Goal: Task Accomplishment & Management: Manage account settings

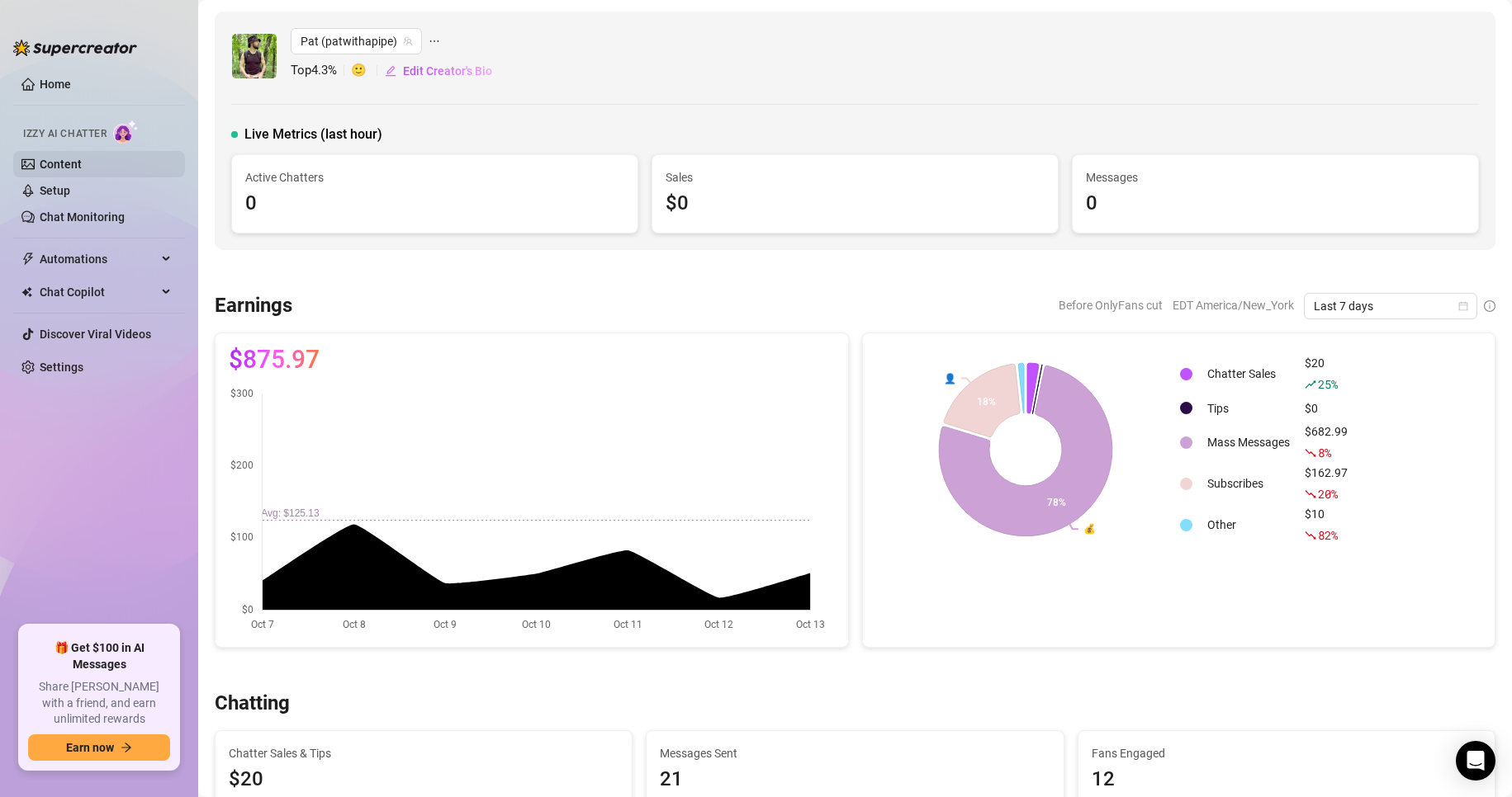
click at [75, 161] on link "Content" at bounding box center [61, 164] width 42 height 13
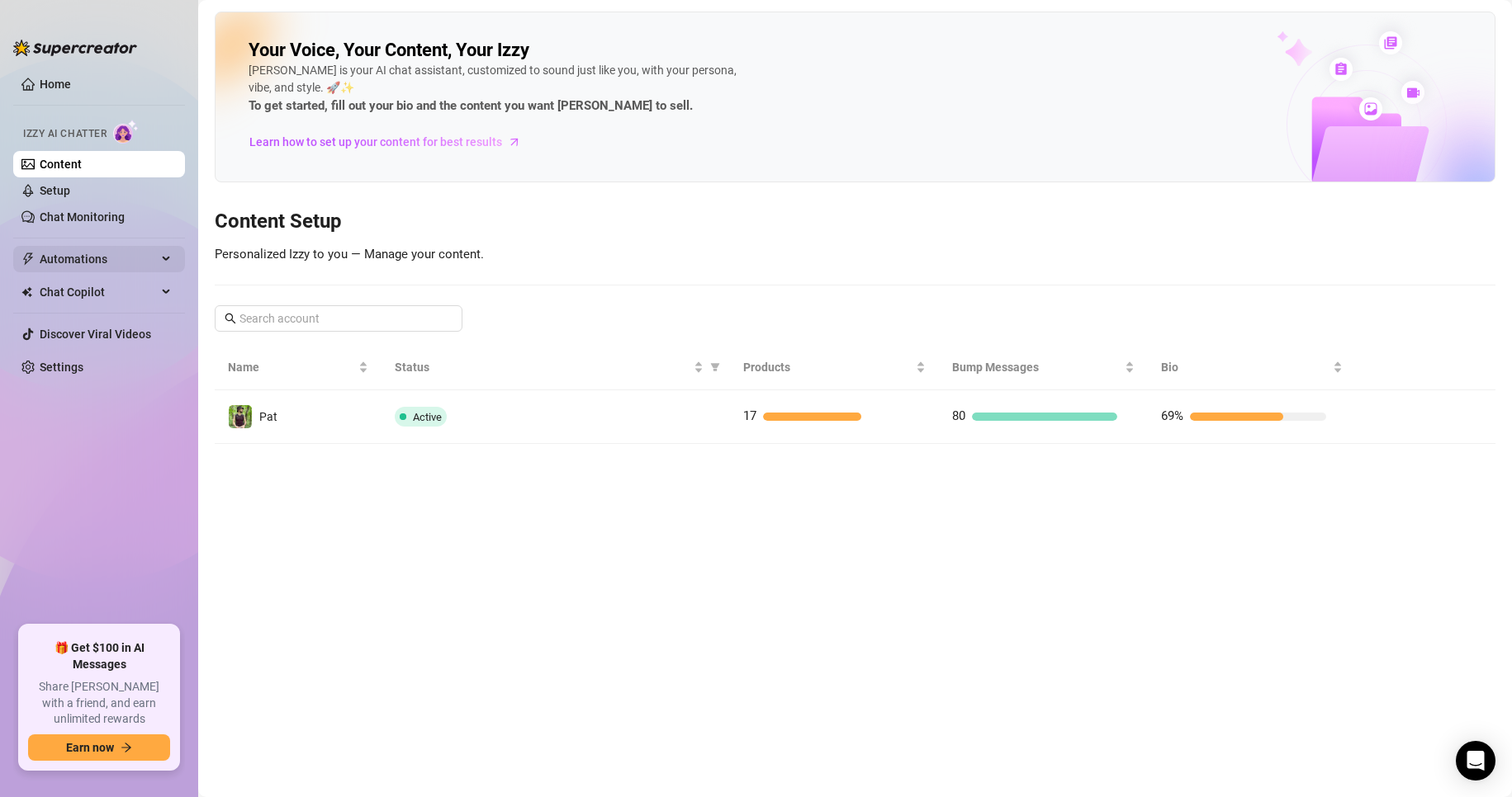
click at [112, 266] on span "Automations" at bounding box center [98, 259] width 117 height 27
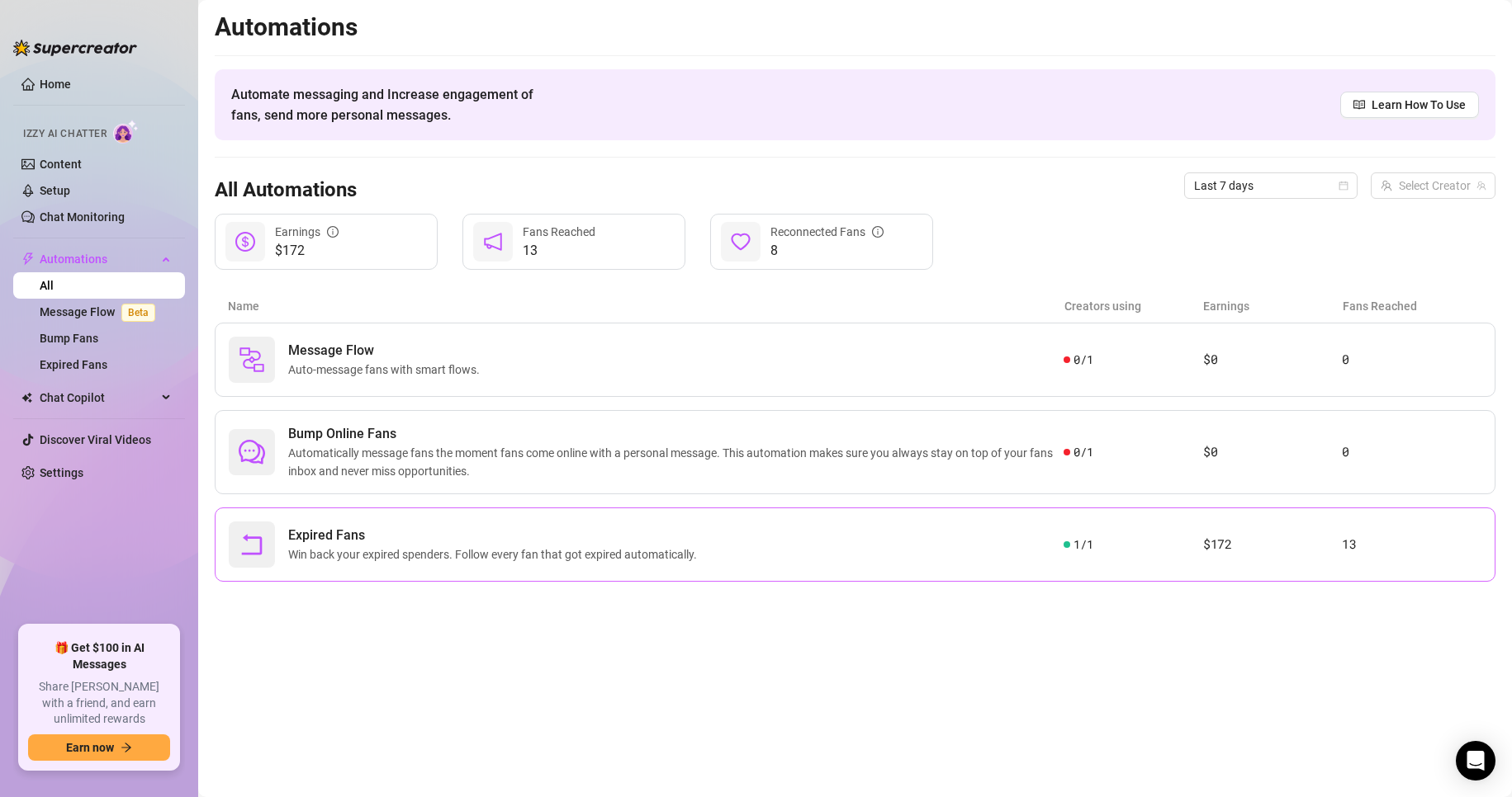
click at [709, 547] on div "Expired Fans Win back your expired spenders. Follow every fan that got expired …" at bounding box center [646, 545] width 835 height 46
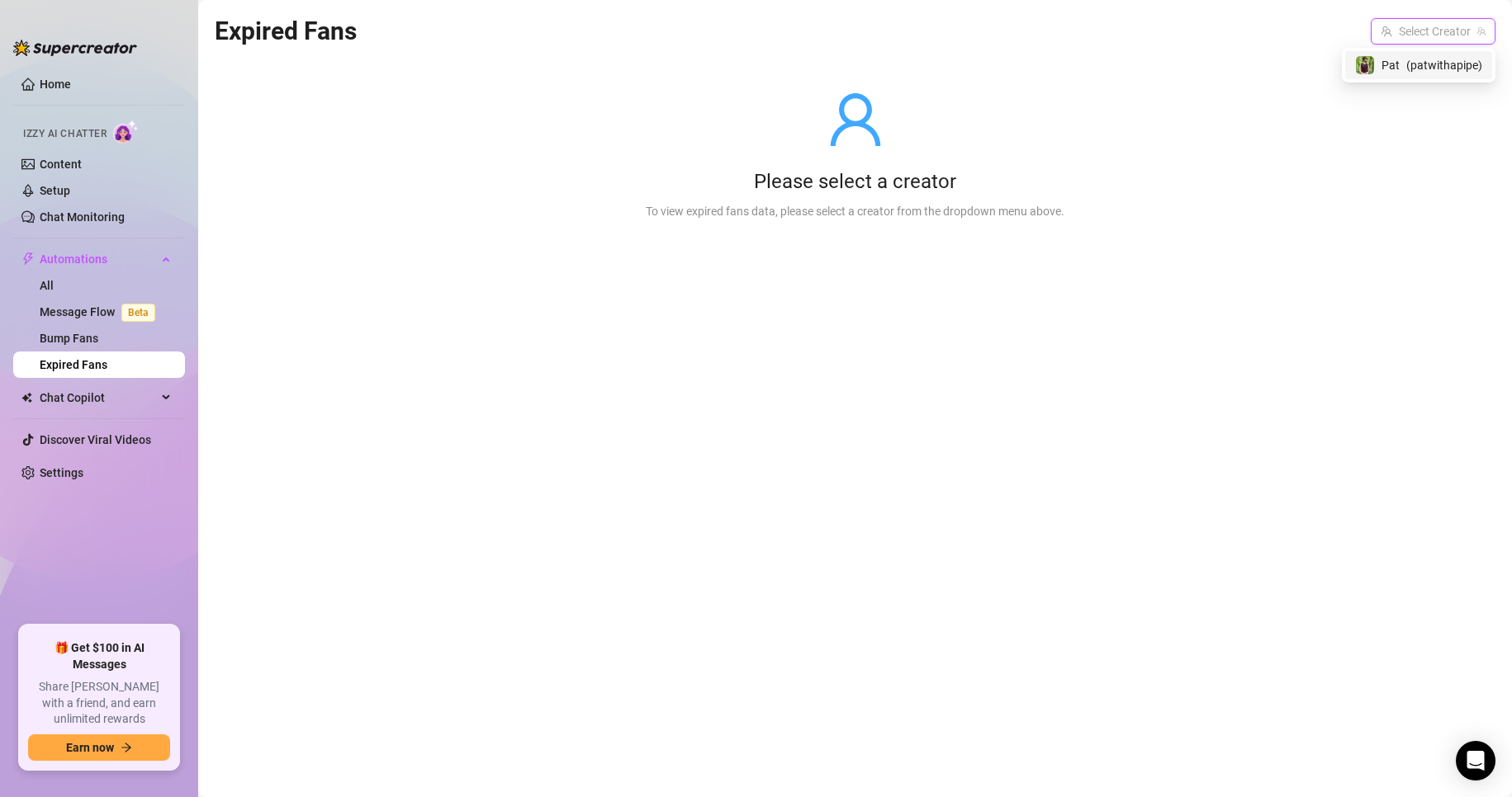
click at [1450, 35] on input "search" at bounding box center [1426, 31] width 90 height 25
click at [1430, 67] on span "( patwithapipe )" at bounding box center [1444, 65] width 76 height 18
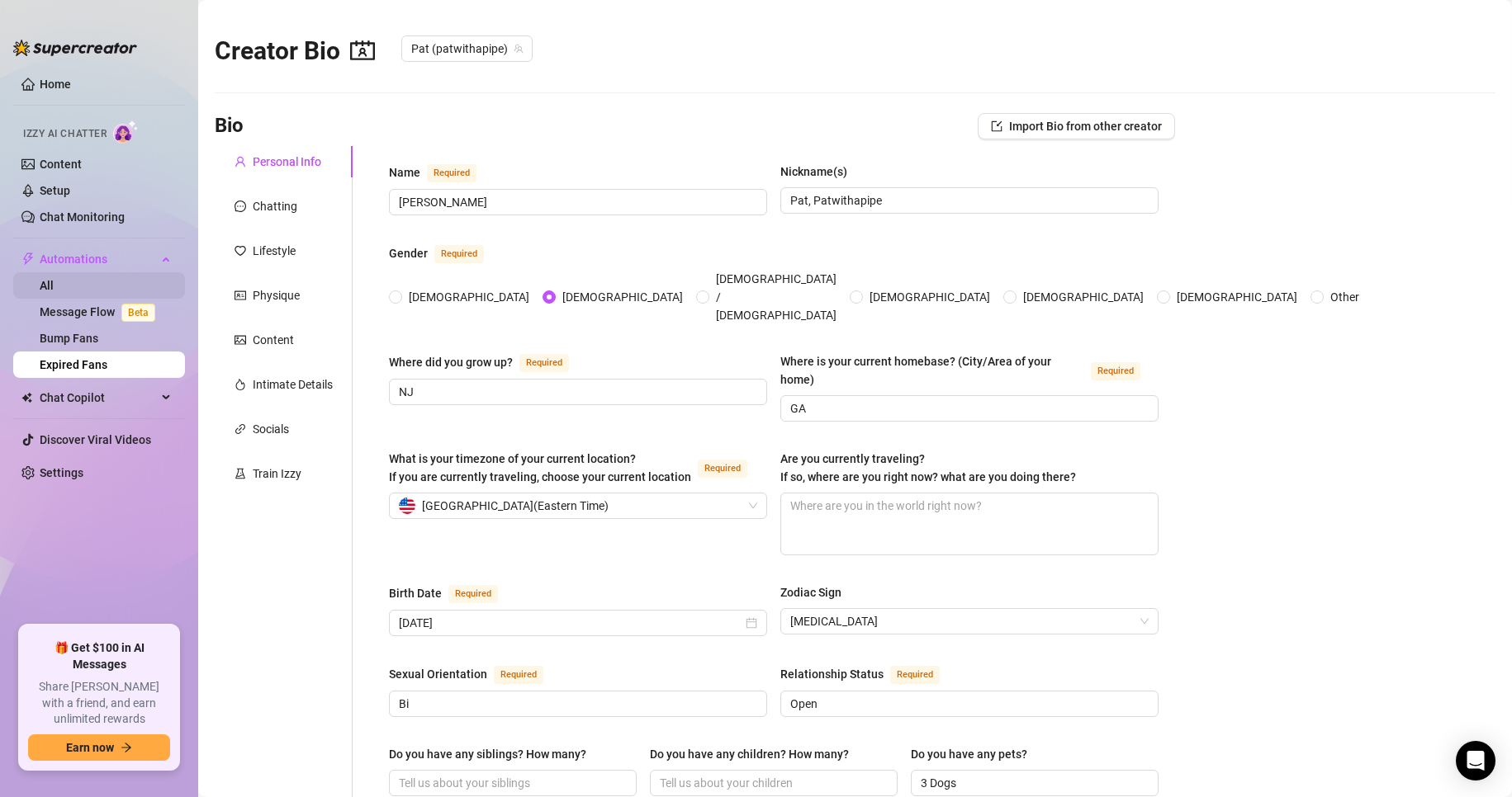
click at [54, 279] on link "All" at bounding box center [46, 285] width 14 height 13
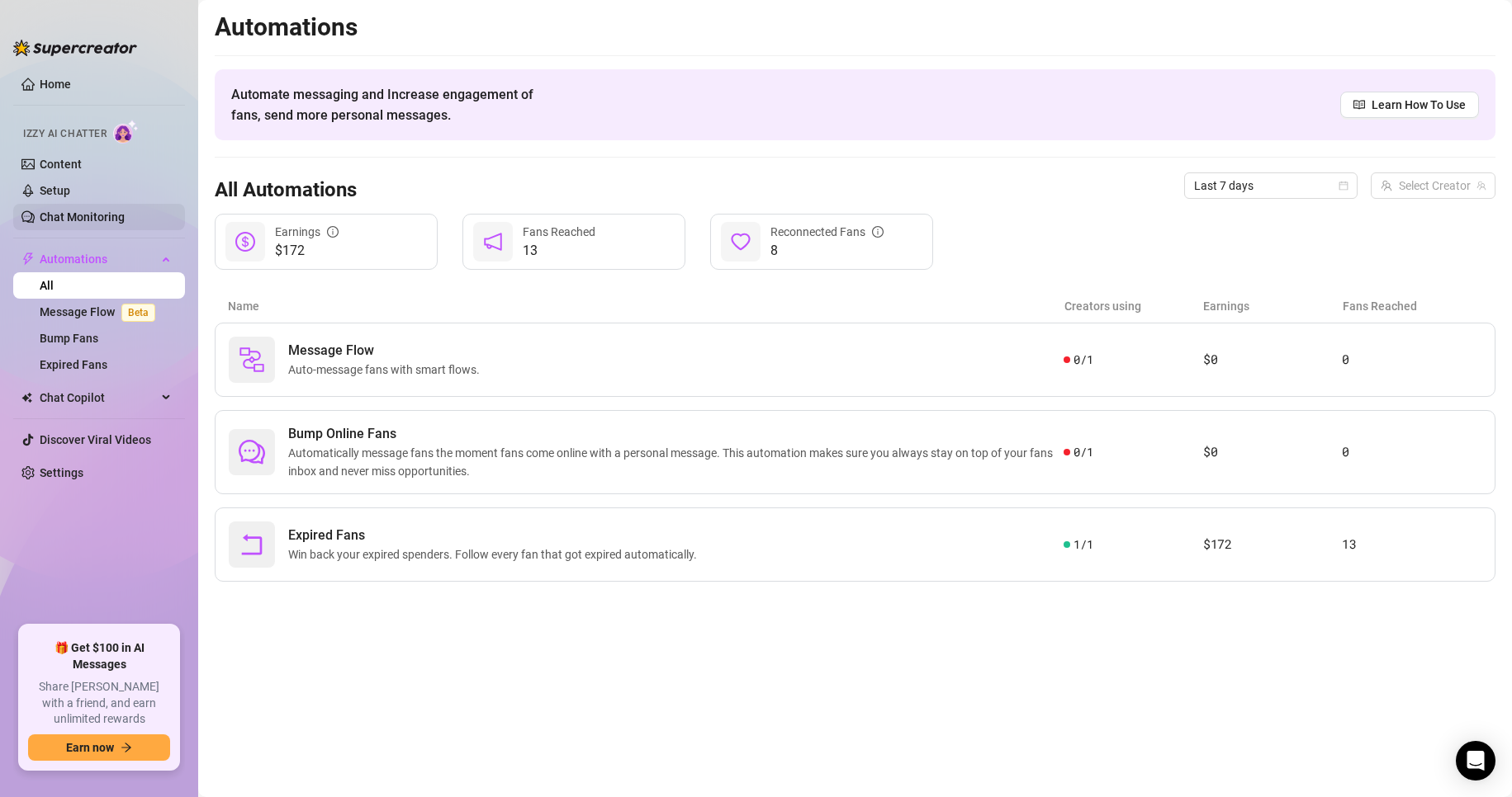
click at [95, 211] on link "Chat Monitoring" at bounding box center [82, 217] width 85 height 13
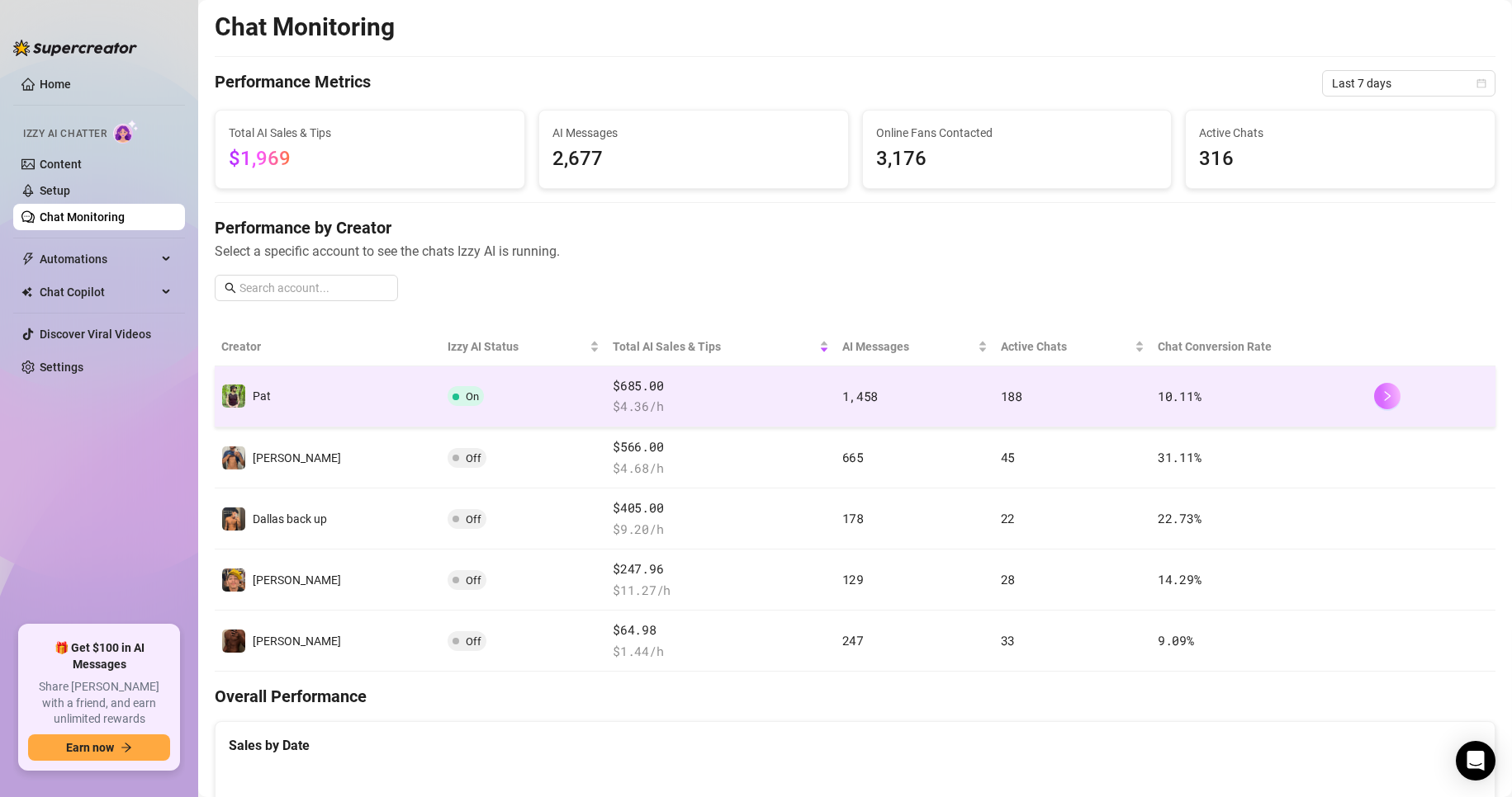
click at [1382, 397] on icon "right" at bounding box center [1387, 396] width 12 height 12
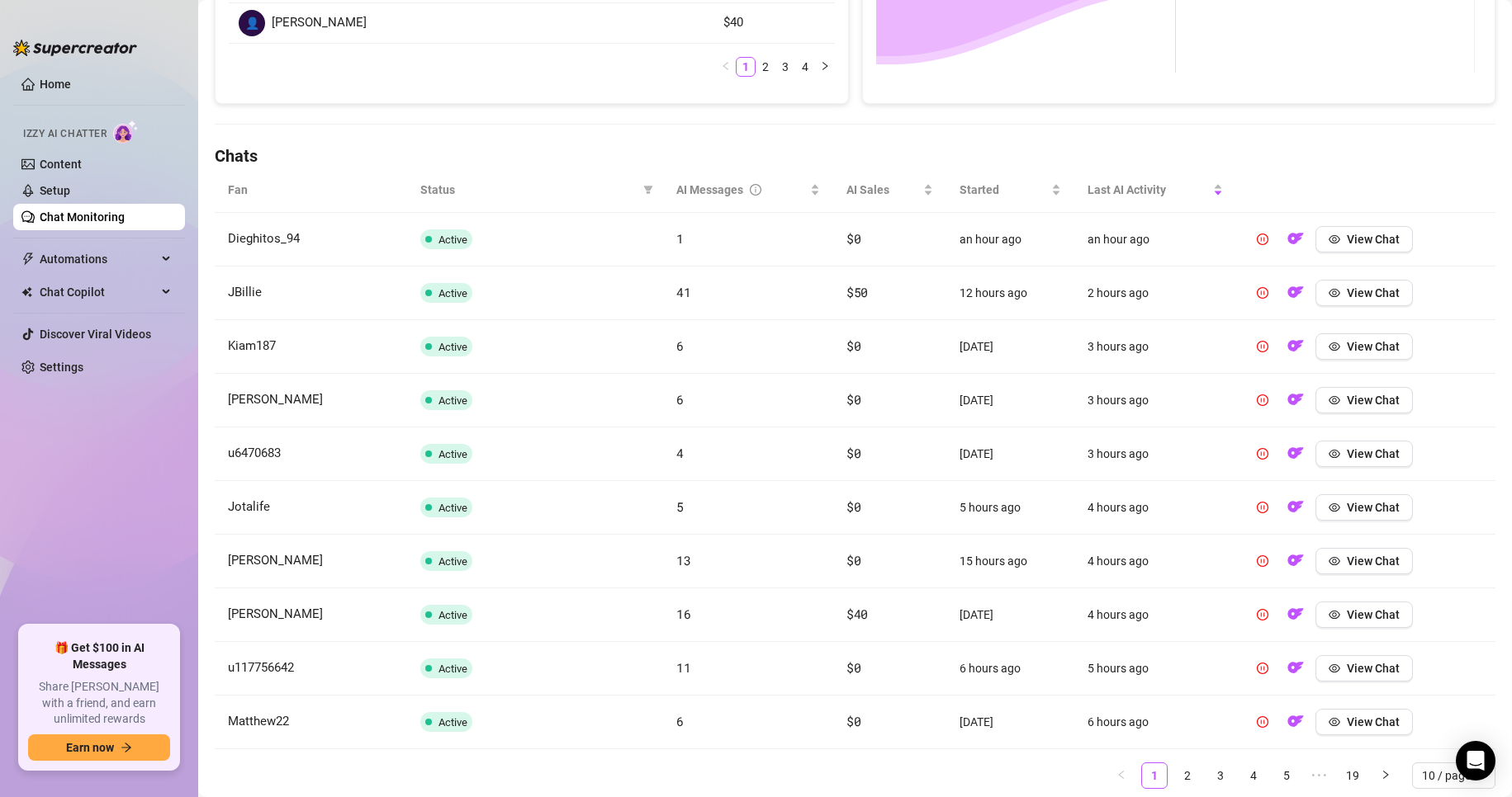
scroll to position [502, 0]
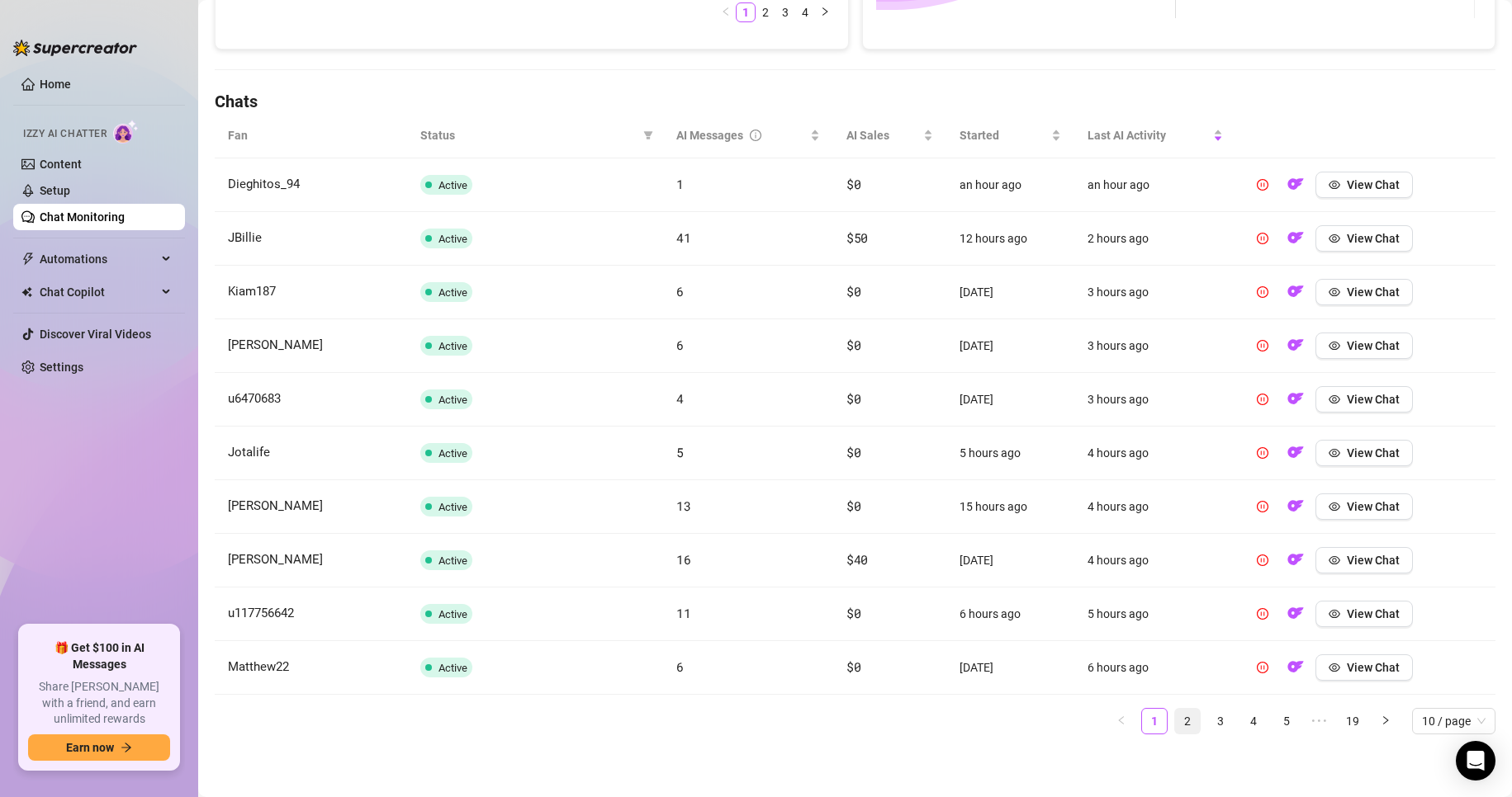
click at [1175, 715] on link "2" at bounding box center [1187, 721] width 25 height 25
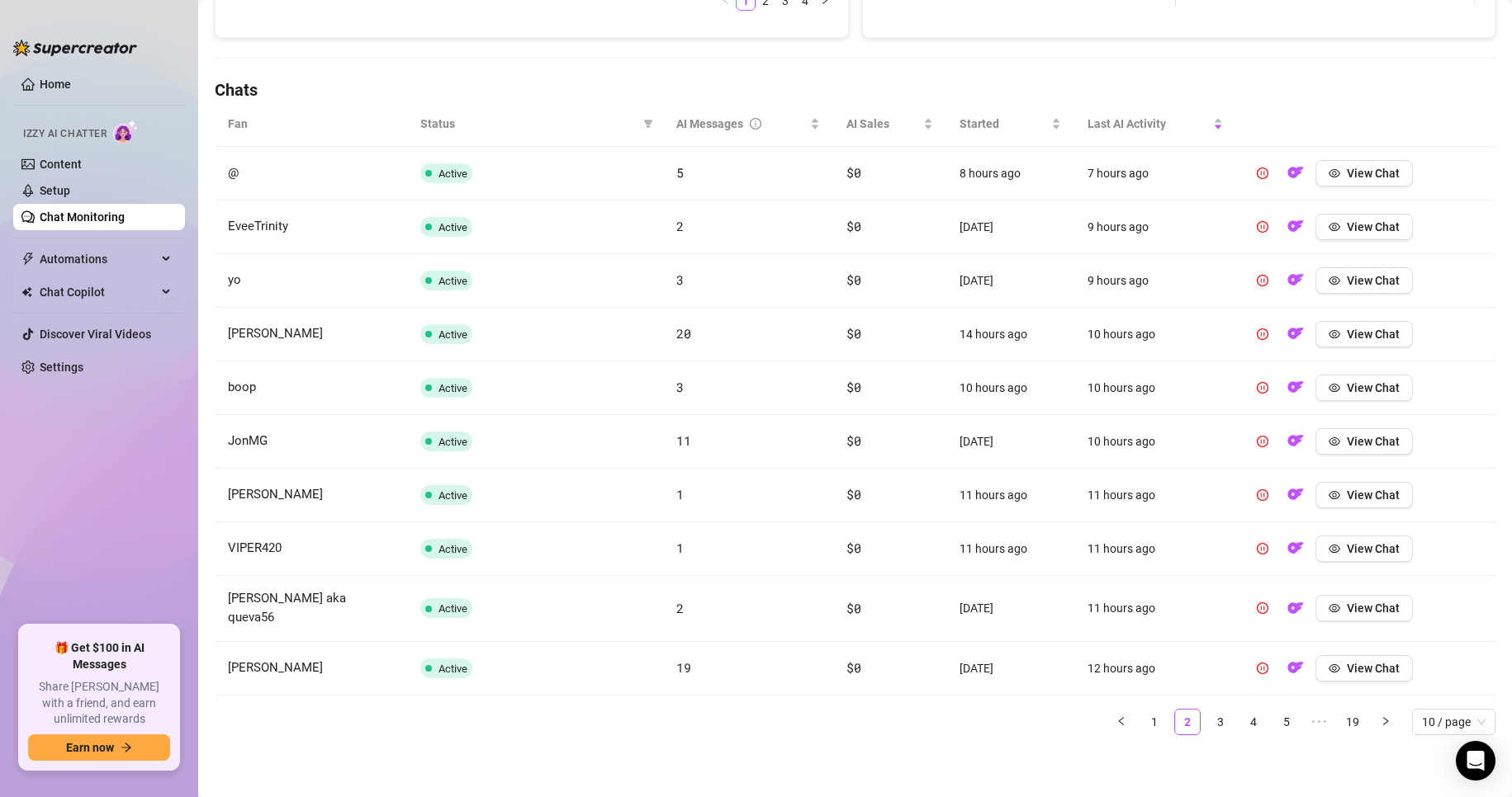
scroll to position [515, 0]
click at [1215, 723] on link "3" at bounding box center [1220, 721] width 25 height 25
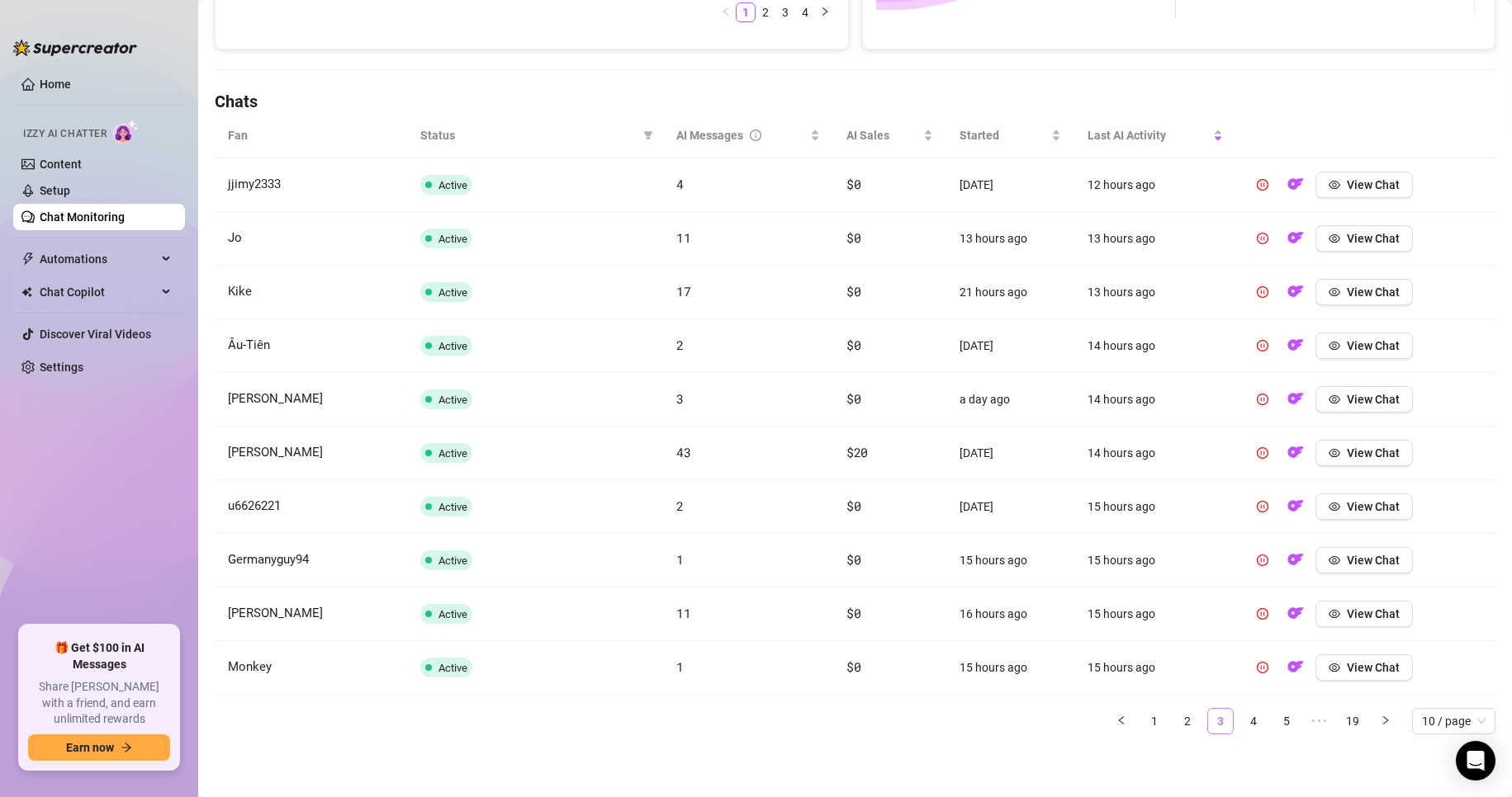
scroll to position [502, 0]
click at [1241, 723] on link "4" at bounding box center [1253, 721] width 25 height 25
click at [1274, 716] on link "6" at bounding box center [1286, 721] width 25 height 25
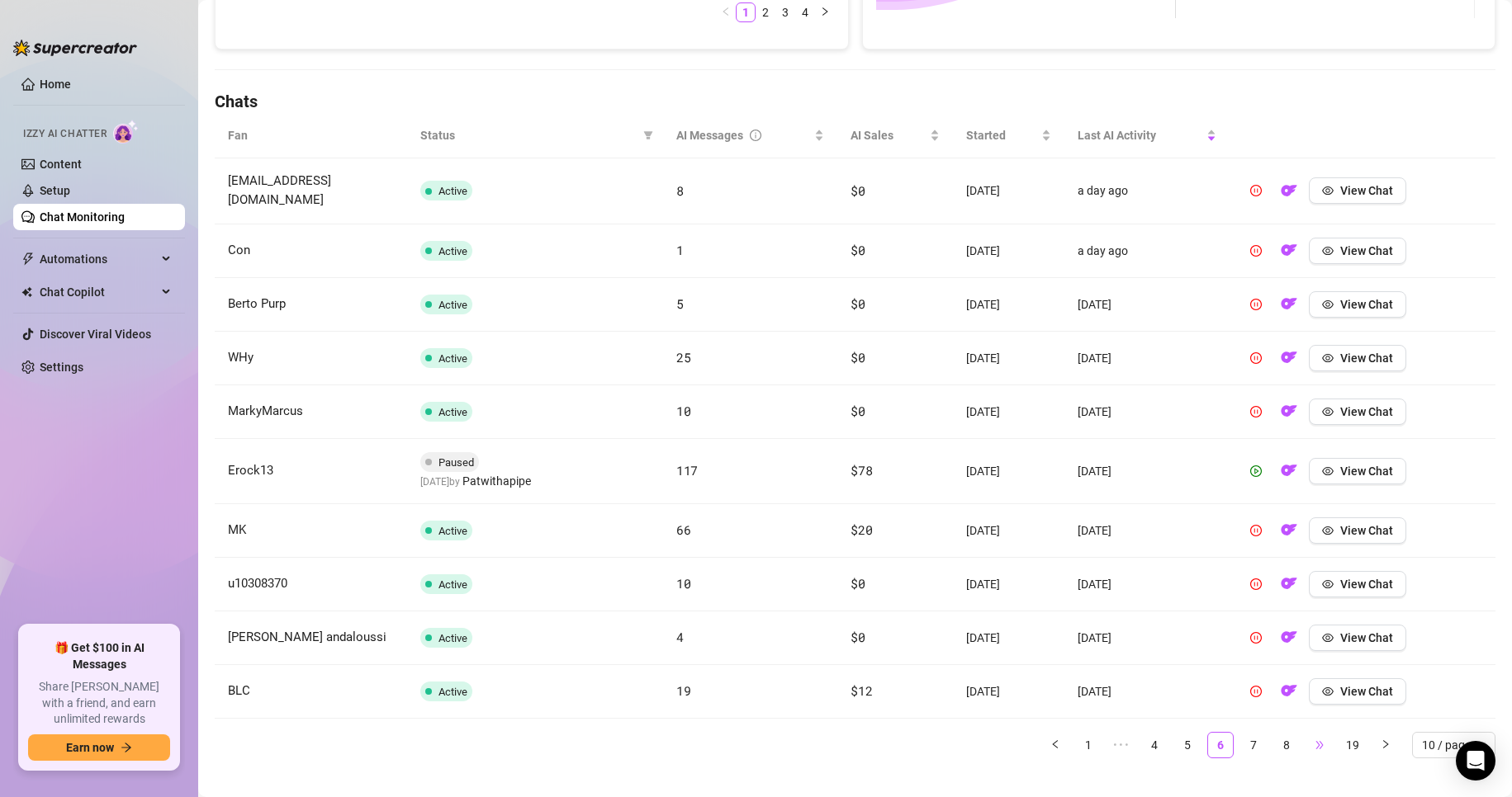
click at [1315, 732] on span "•••" at bounding box center [1319, 745] width 27 height 27
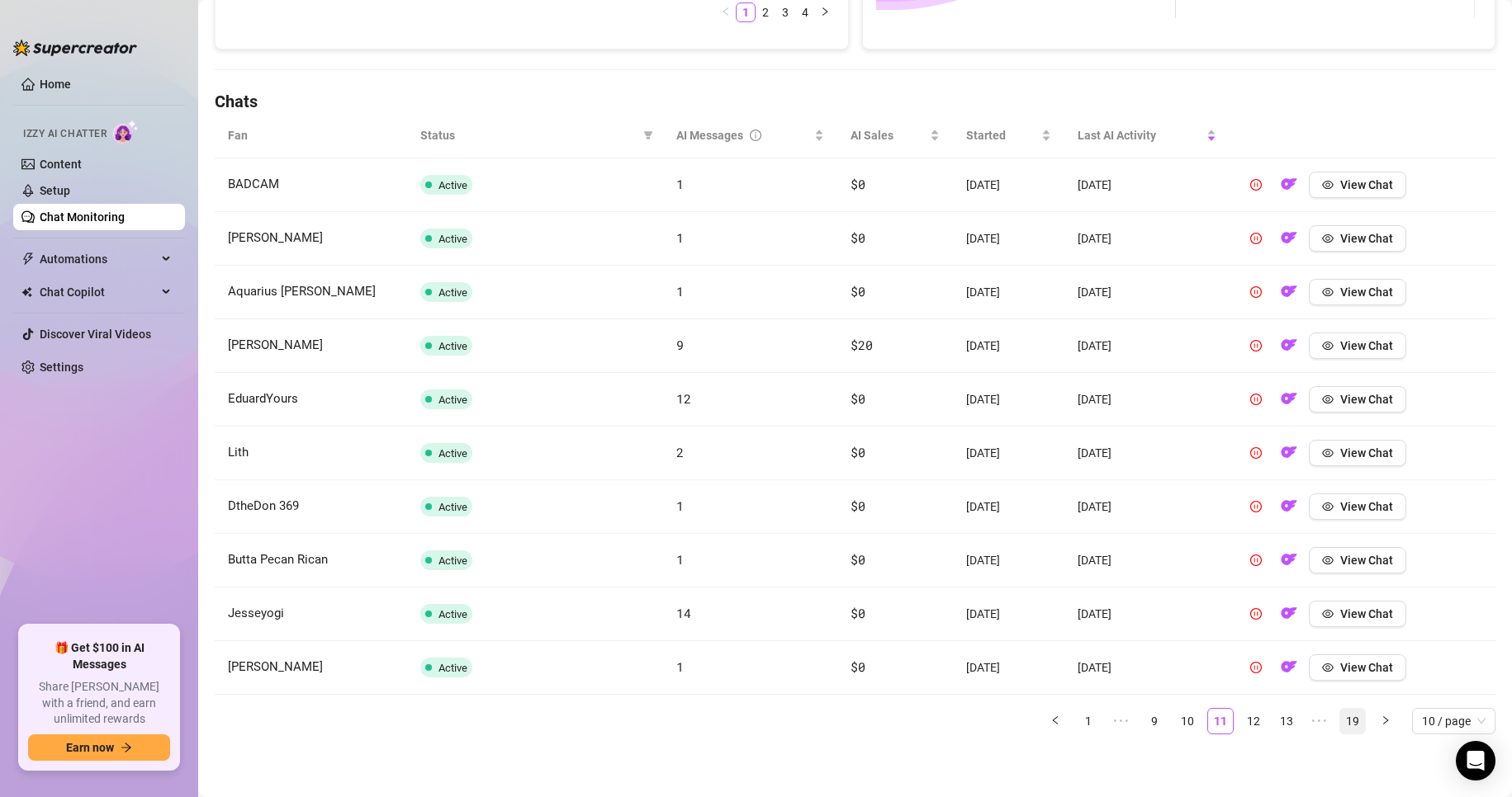
click at [1342, 727] on link "19" at bounding box center [1352, 721] width 25 height 25
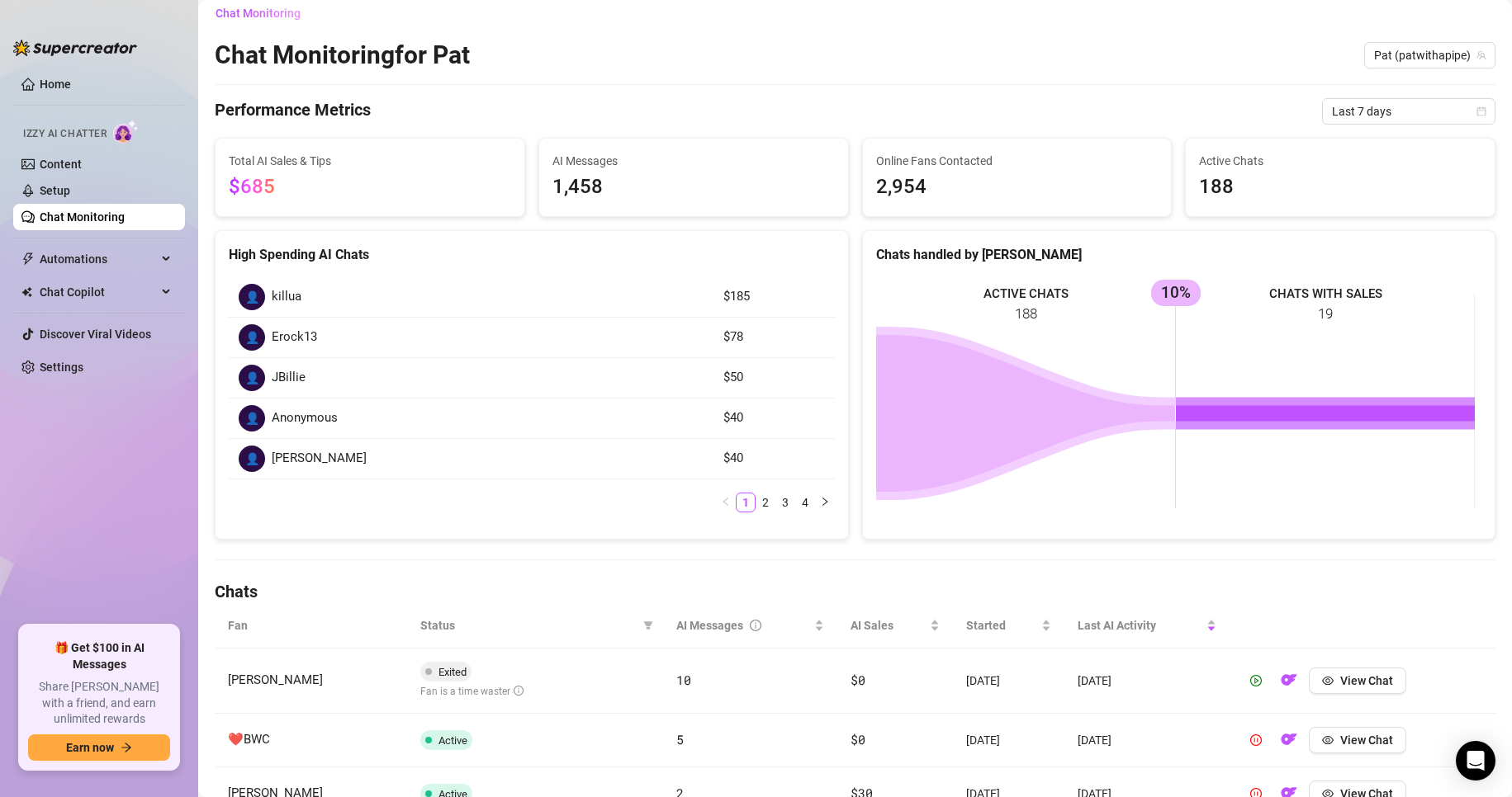
scroll to position [0, 0]
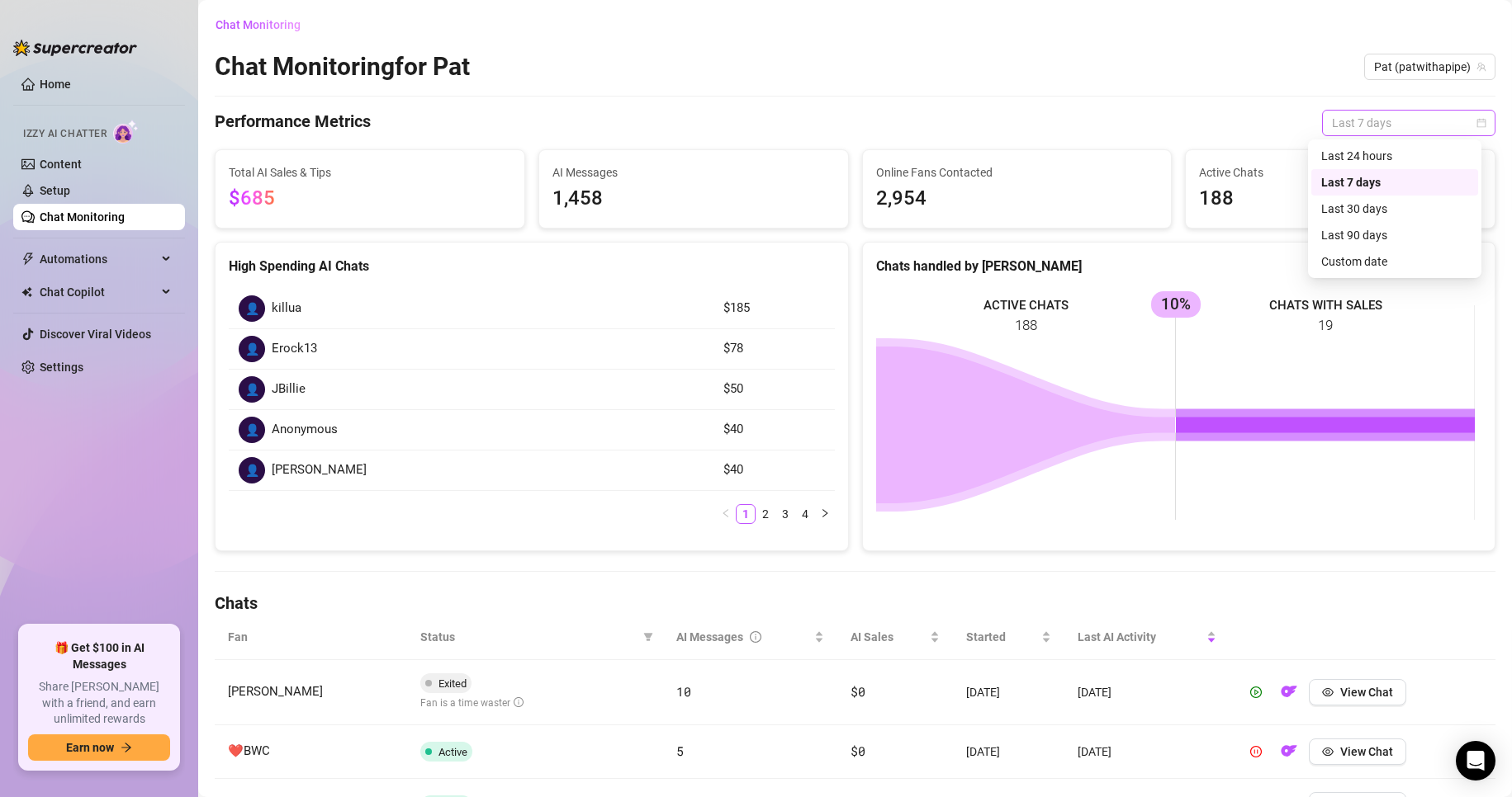
click at [1418, 127] on span "Last 7 days" at bounding box center [1408, 123] width 153 height 25
click at [1162, 112] on div "Performance Metrics Last 7 days" at bounding box center [855, 123] width 1281 height 27
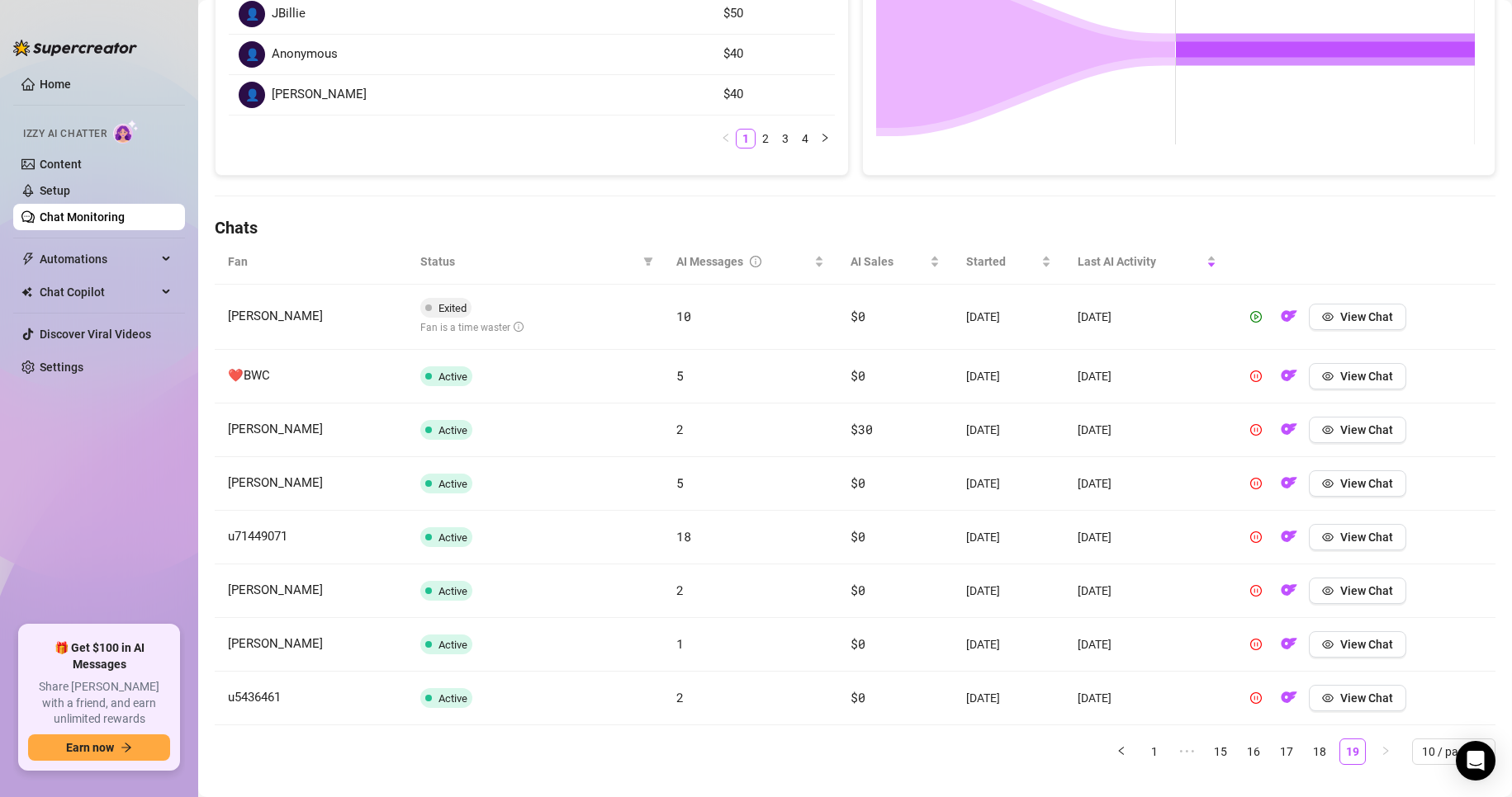
scroll to position [406, 0]
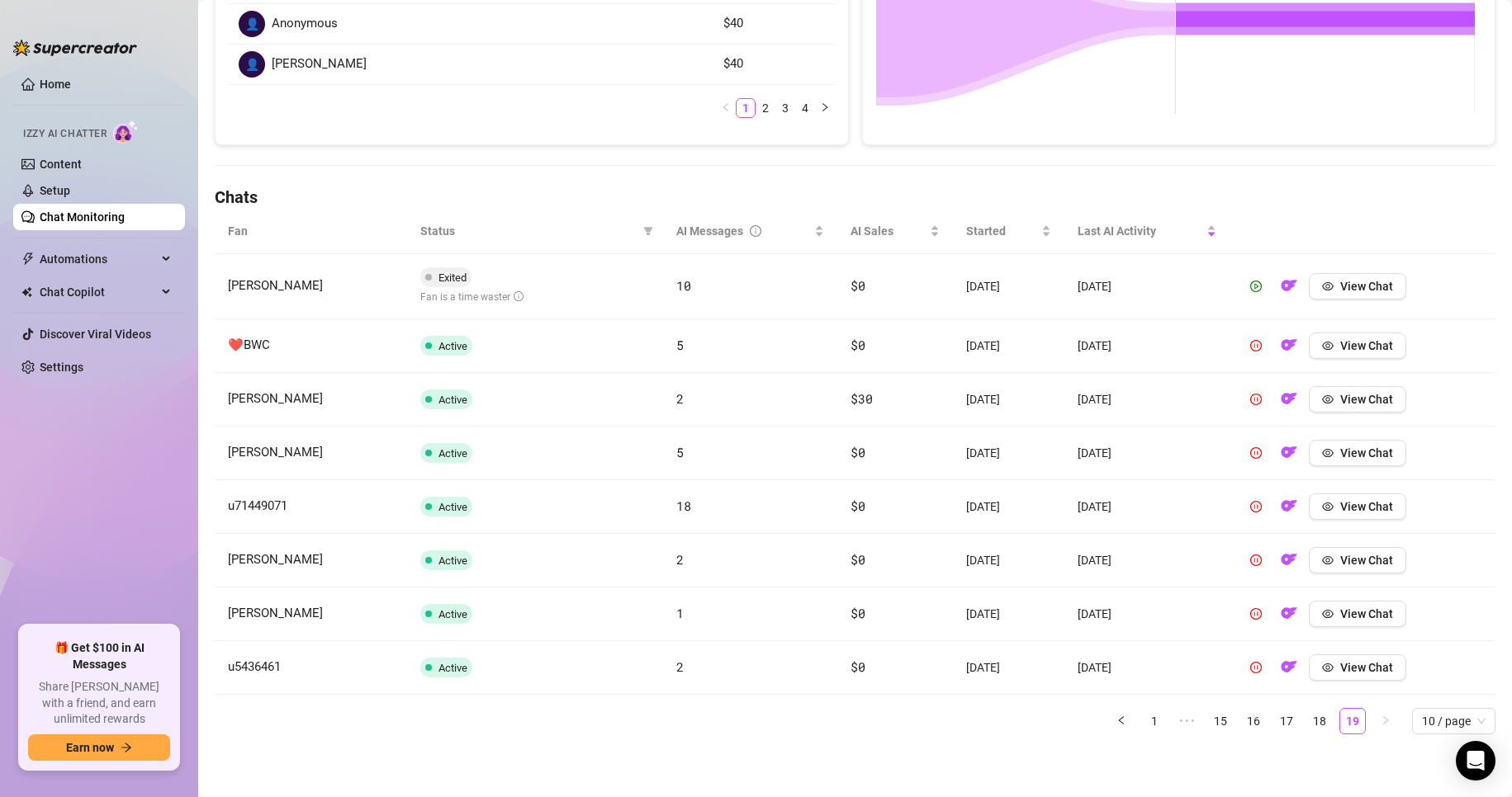
click at [67, 132] on span "Izzy AI Chatter" at bounding box center [64, 134] width 83 height 16
click at [50, 162] on link "Content" at bounding box center [61, 164] width 42 height 13
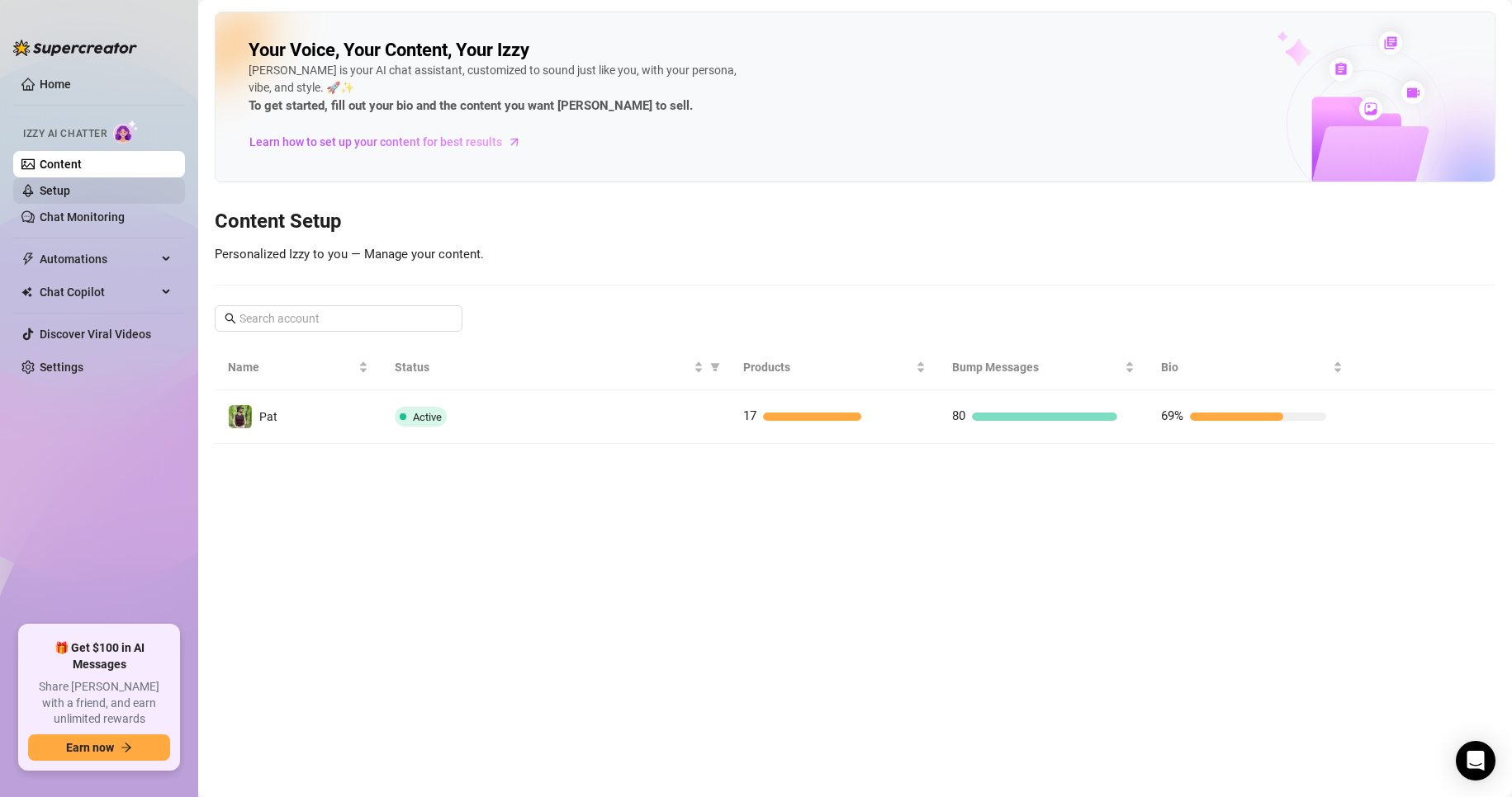
click at [71, 186] on link "Setup" at bounding box center [54, 191] width 30 height 13
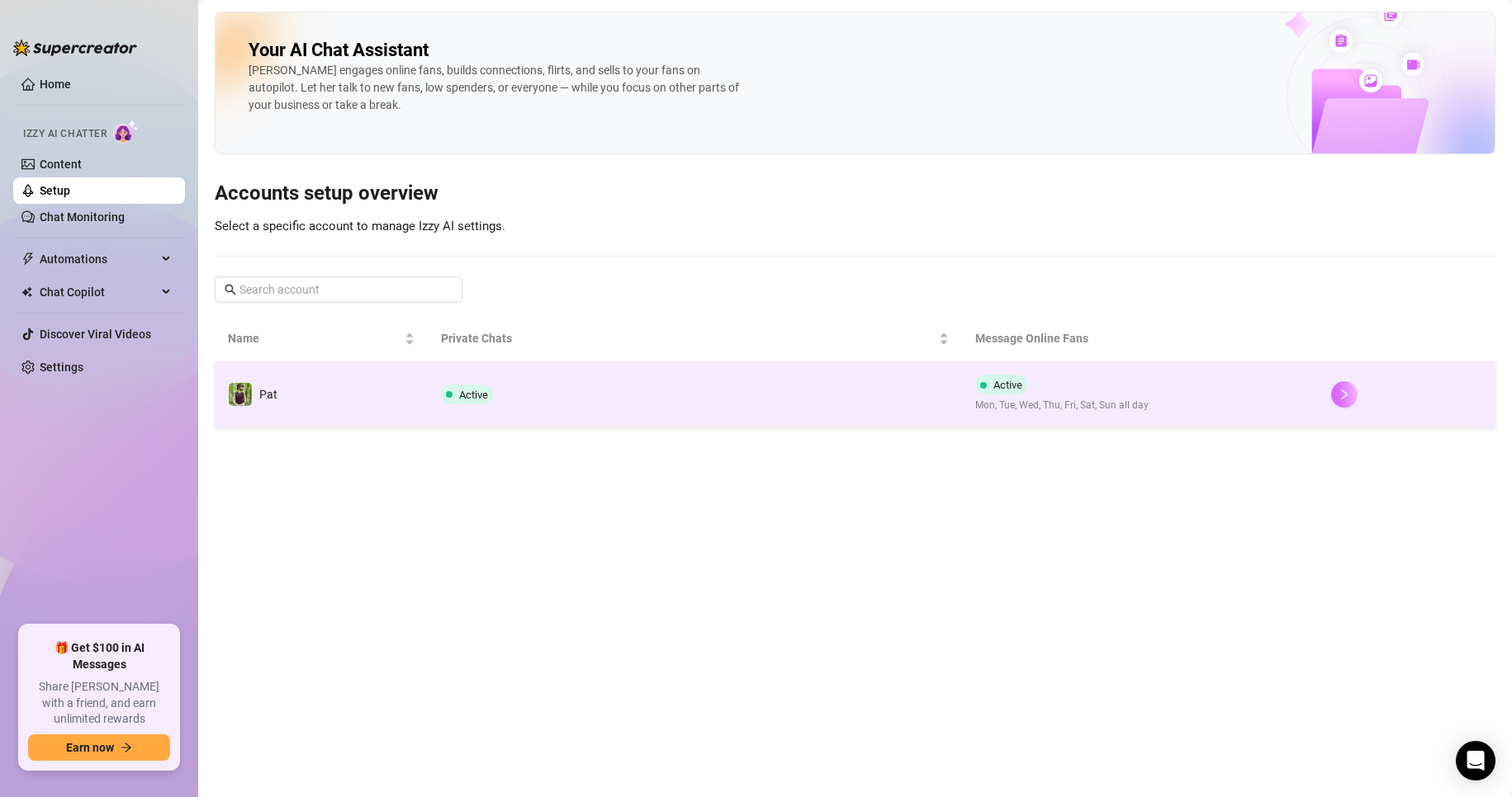
click at [1344, 399] on icon "right" at bounding box center [1344, 394] width 12 height 12
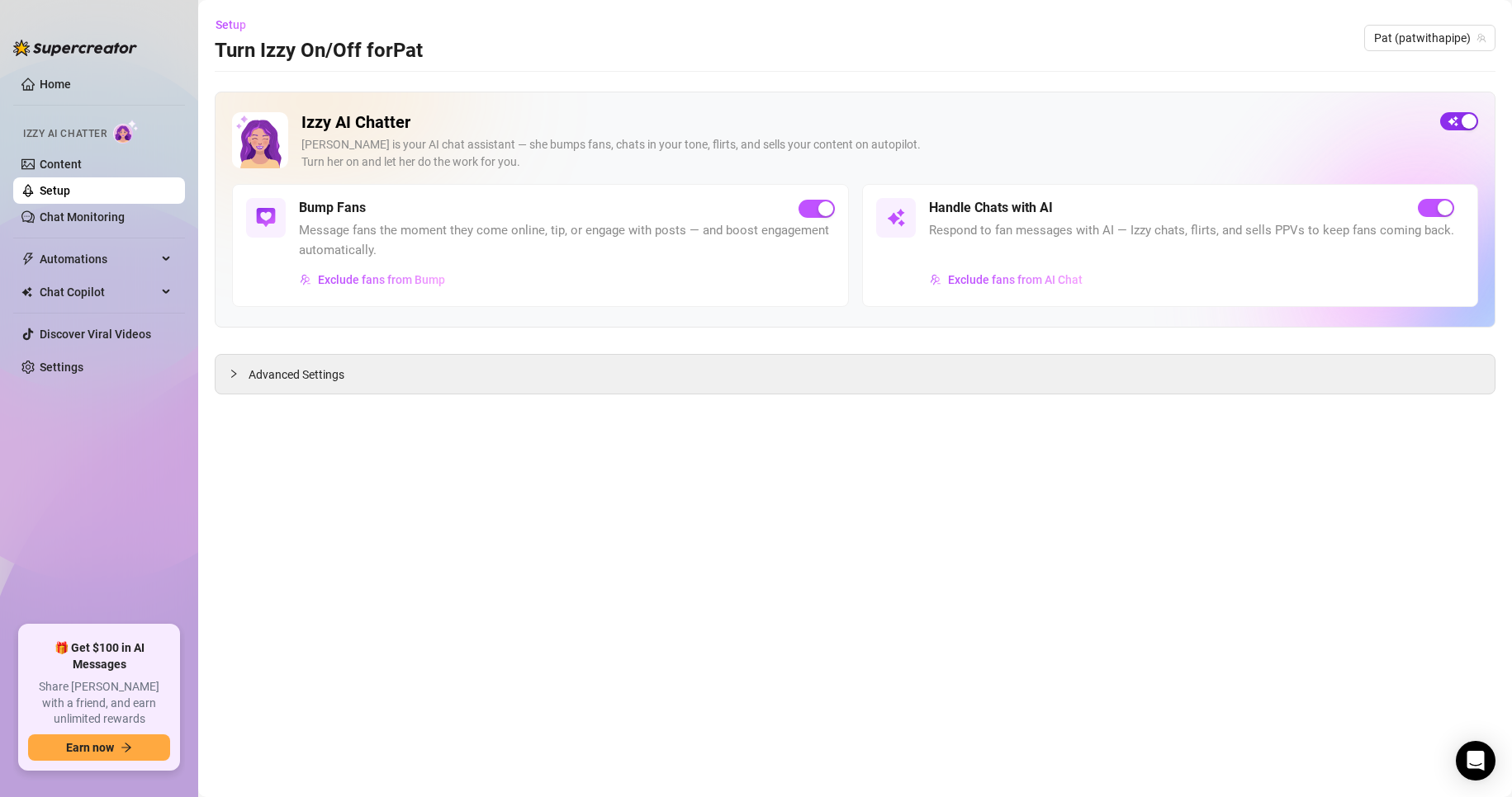
click at [1454, 125] on span "button" at bounding box center [1459, 121] width 38 height 18
click at [289, 376] on span "Advanced Settings" at bounding box center [296, 375] width 95 height 18
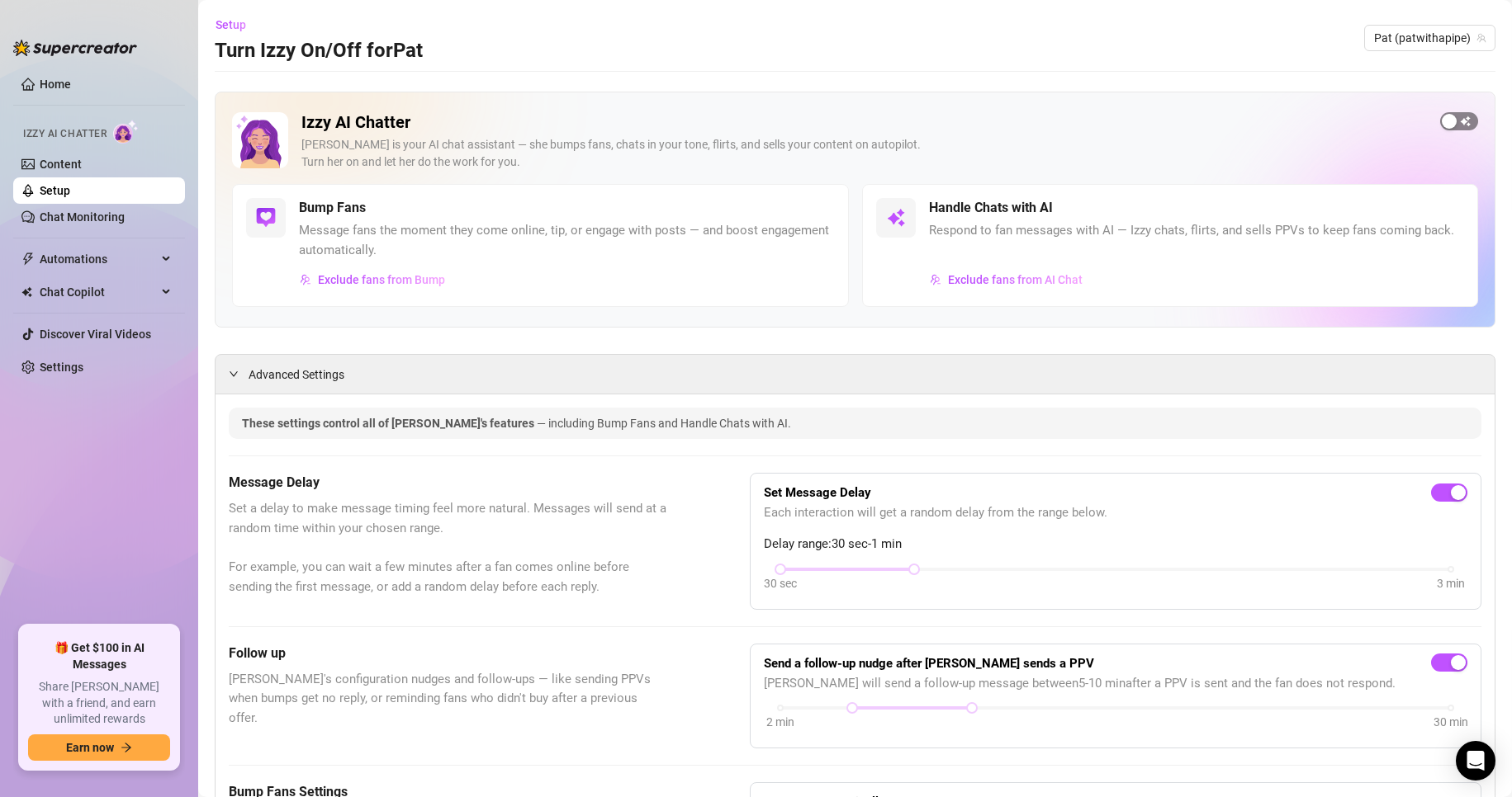
click at [1443, 121] on button "button" at bounding box center [1459, 121] width 38 height 18
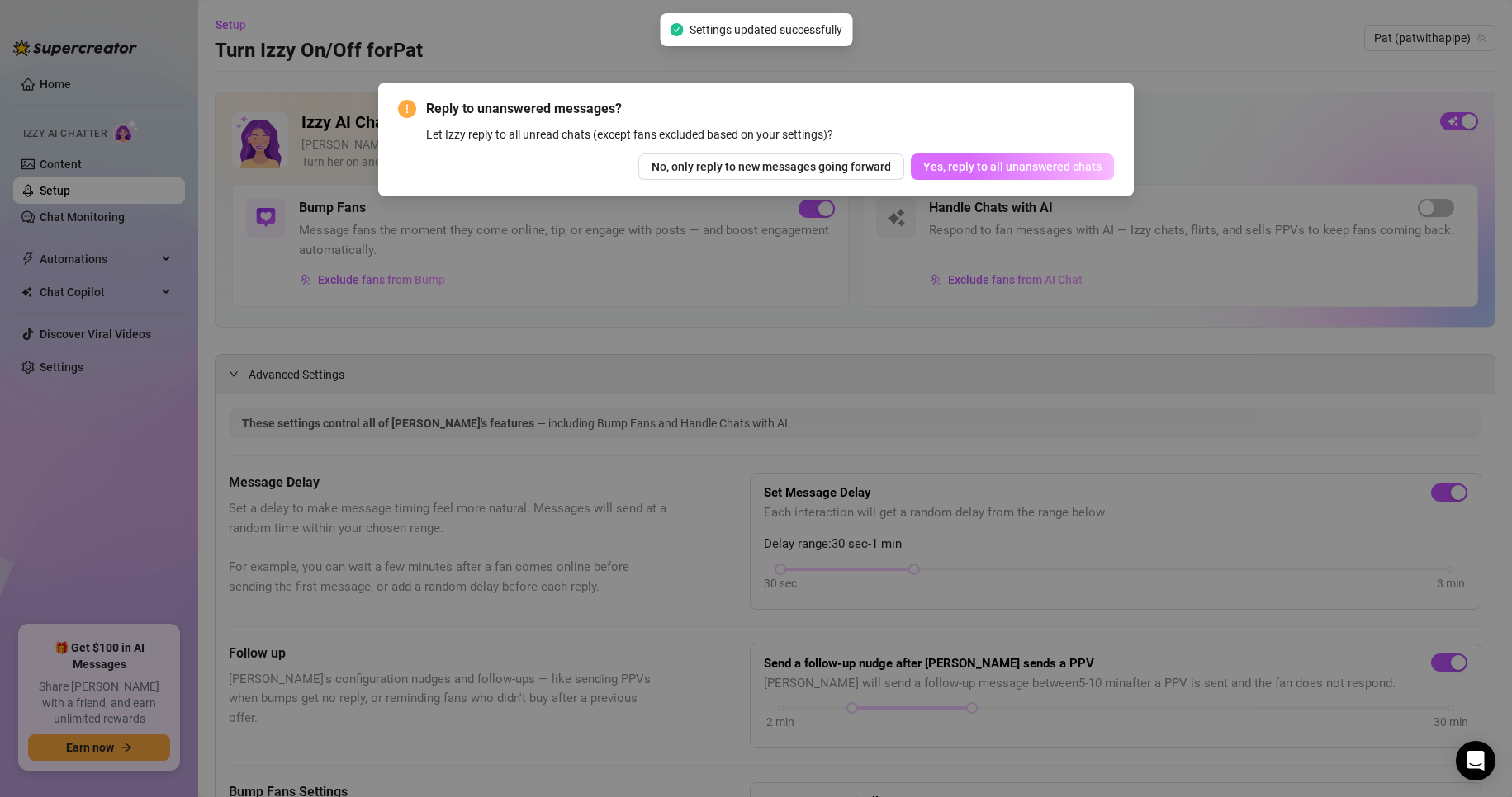
click at [1033, 169] on span "Yes, reply to all unanswered chats" at bounding box center [1012, 167] width 178 height 13
